Goal: Task Accomplishment & Management: Use online tool/utility

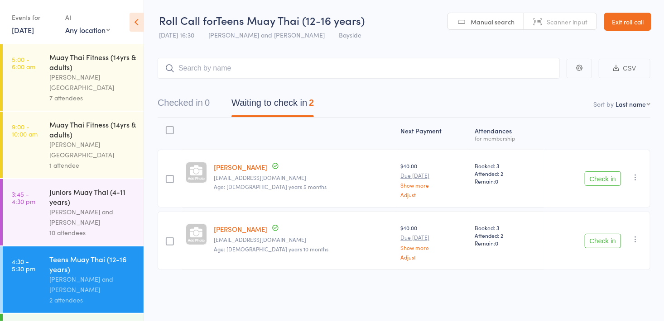
click at [484, 23] on span "Manual search" at bounding box center [492, 21] width 44 height 9
type input "0143"
type input "0174"
type input "0232"
click at [200, 103] on button "Checked in 3" at bounding box center [184, 105] width 52 height 24
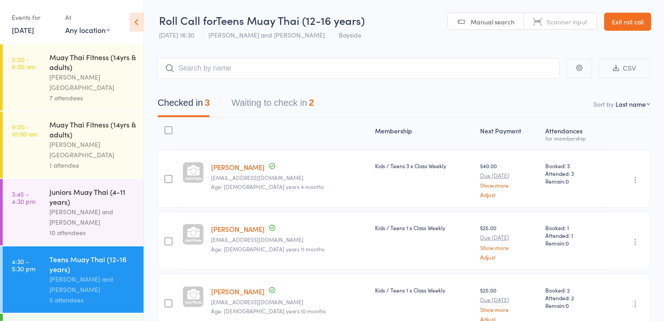
scroll to position [50, 0]
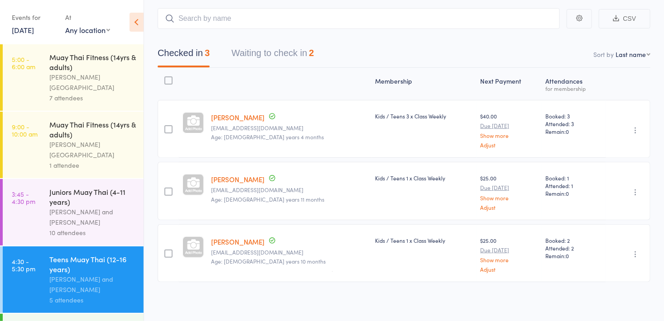
click at [269, 55] on button "Waiting to check in 2" at bounding box center [272, 55] width 82 height 24
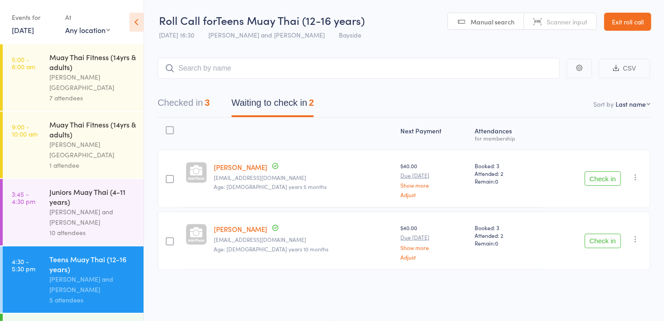
click at [193, 106] on button "Checked in 3" at bounding box center [184, 105] width 52 height 24
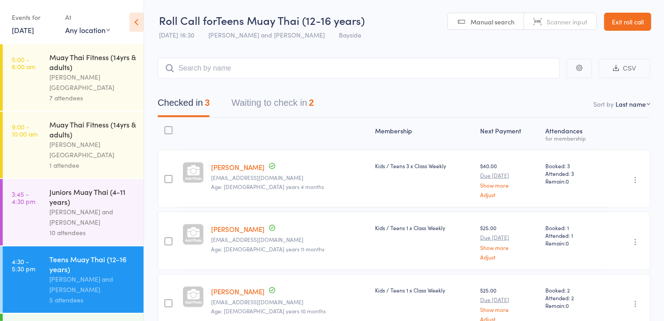
scroll to position [50, 0]
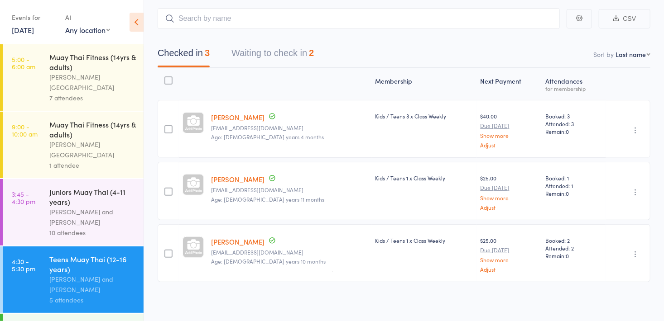
click at [245, 24] on input "search" at bounding box center [359, 18] width 402 height 21
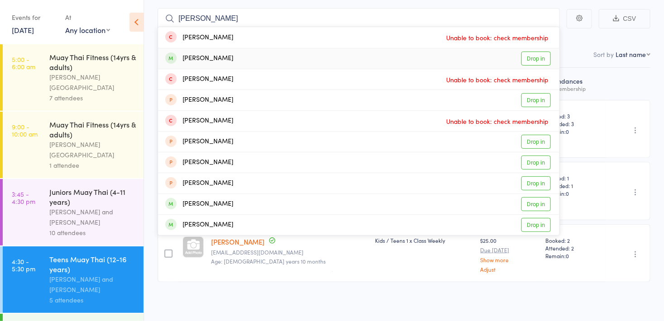
type input "[PERSON_NAME]"
click at [540, 62] on link "Drop in" at bounding box center [535, 59] width 29 height 14
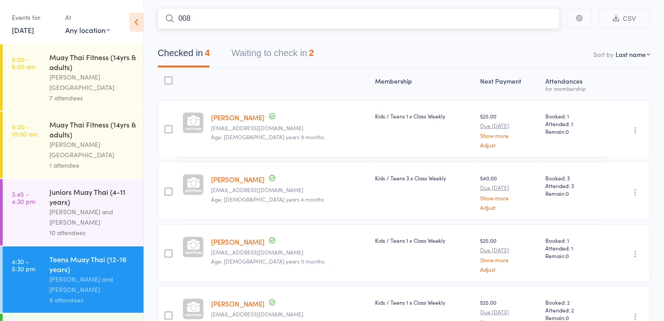
type input "0083"
click at [538, 42] on link "Check in" at bounding box center [534, 38] width 32 height 14
type input "0081"
click at [536, 36] on link "Check in" at bounding box center [534, 38] width 32 height 14
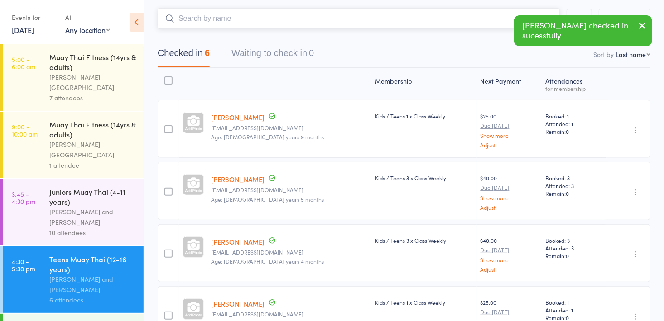
click at [417, 15] on input "search" at bounding box center [359, 18] width 402 height 21
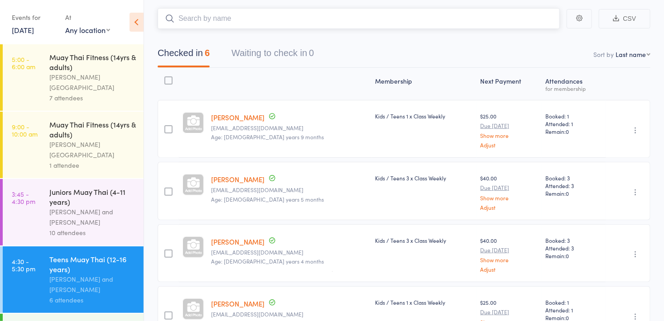
click at [346, 16] on input "search" at bounding box center [359, 18] width 402 height 21
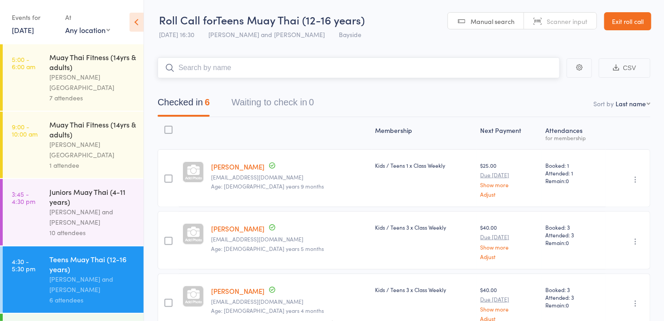
scroll to position [0, 0]
click at [499, 26] on link "Manual search" at bounding box center [486, 21] width 76 height 17
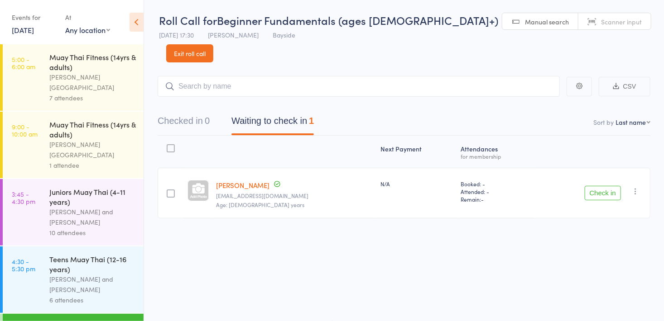
click at [525, 21] on span "Manual search" at bounding box center [547, 21] width 44 height 9
type input "0075"
type input "0088"
type input "0170"
type input "0137"
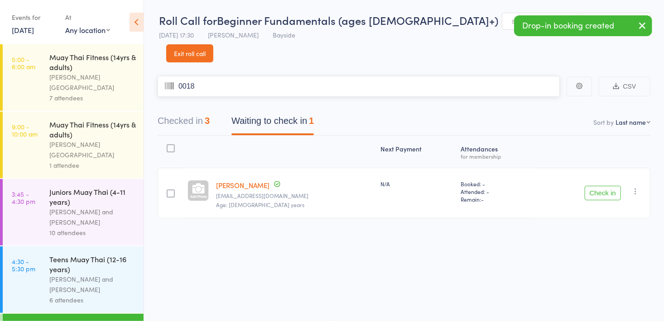
type input "0018"
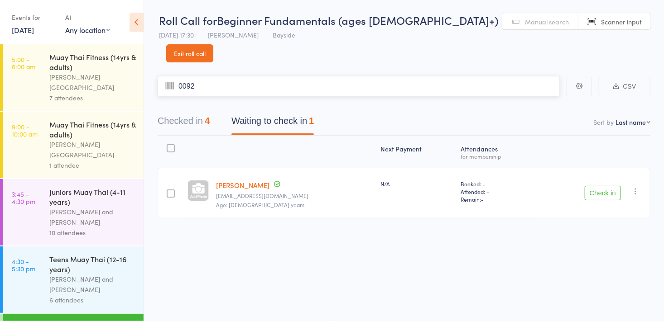
type input "0092"
type input "0029"
type input "0023"
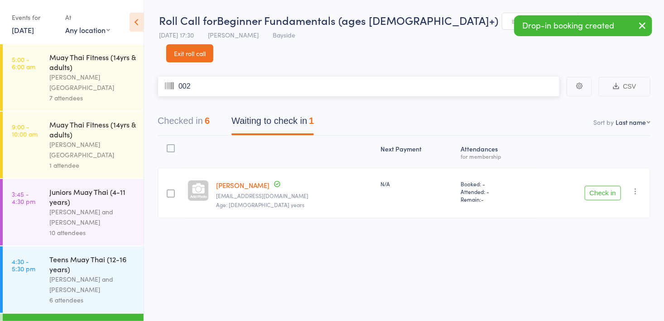
type input "0023"
